Goal: Register for event/course

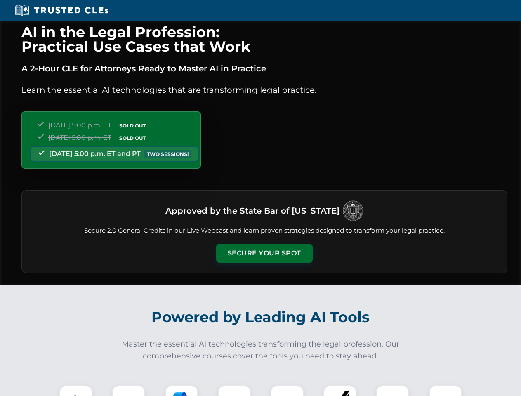
click at [264, 253] on button "Secure Your Spot" at bounding box center [264, 253] width 97 height 19
click at [76, 391] on img at bounding box center [76, 402] width 24 height 24
click at [129, 391] on div at bounding box center [128, 401] width 33 height 33
click at [182, 391] on div at bounding box center [181, 401] width 33 height 33
click at [234, 391] on img at bounding box center [234, 401] width 23 height 23
